Goal: Task Accomplishment & Management: Use online tool/utility

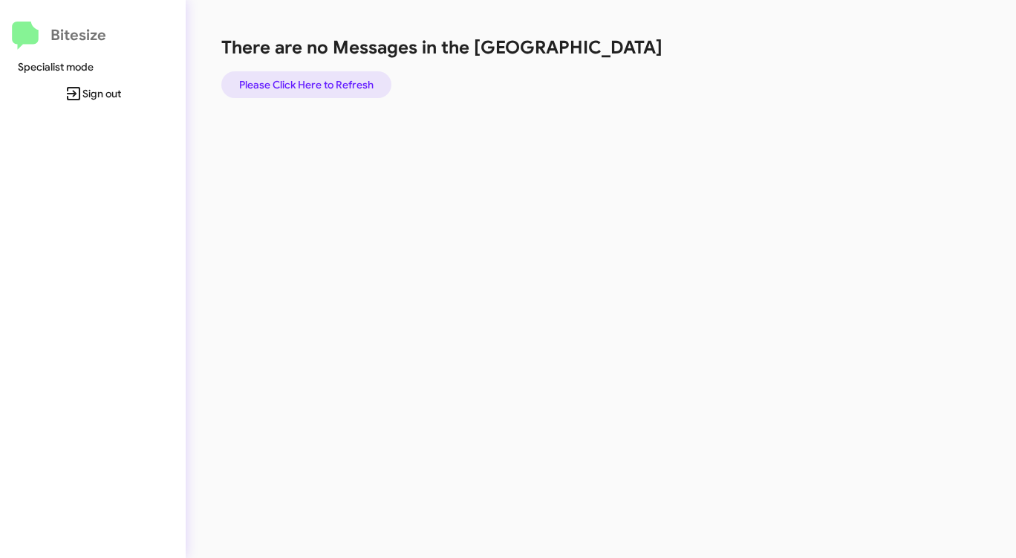
click at [322, 86] on span "Please Click Here to Refresh" at bounding box center [306, 84] width 134 height 27
